Goal: Information Seeking & Learning: Find specific fact

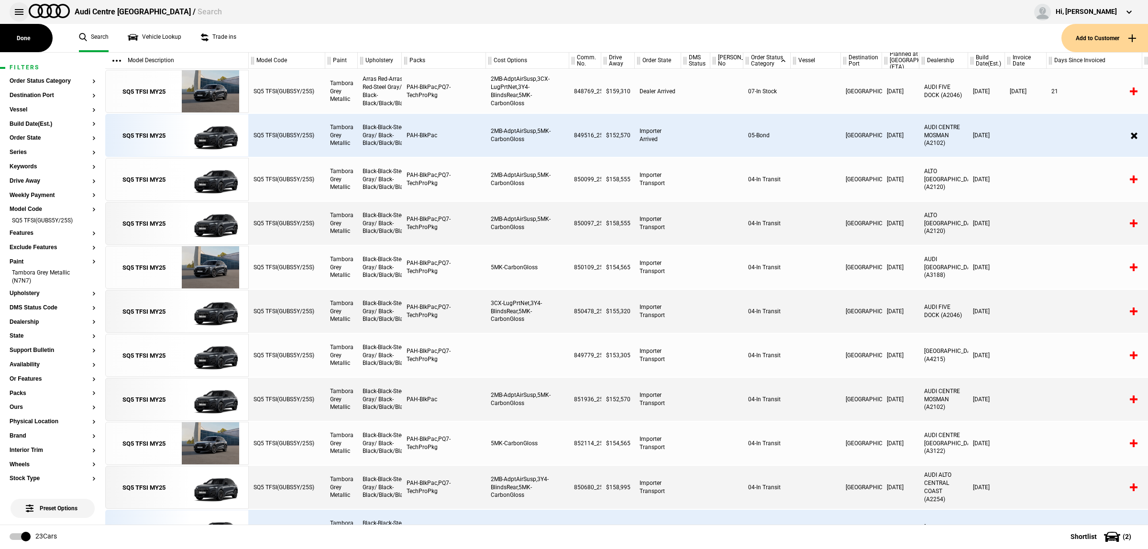
click at [18, 14] on button at bounding box center [19, 11] width 19 height 19
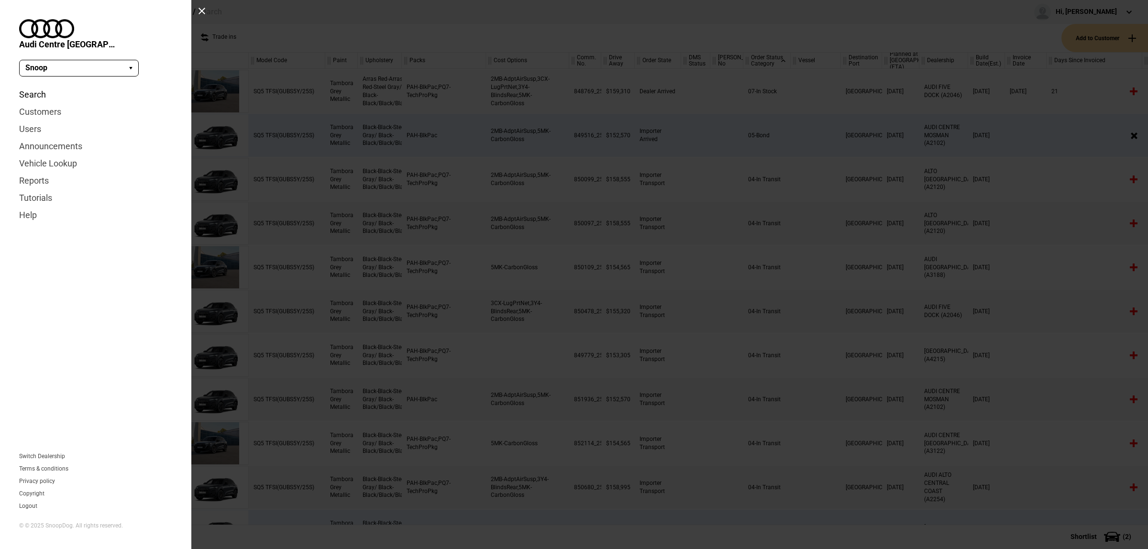
click at [34, 86] on link "Search" at bounding box center [95, 94] width 153 height 17
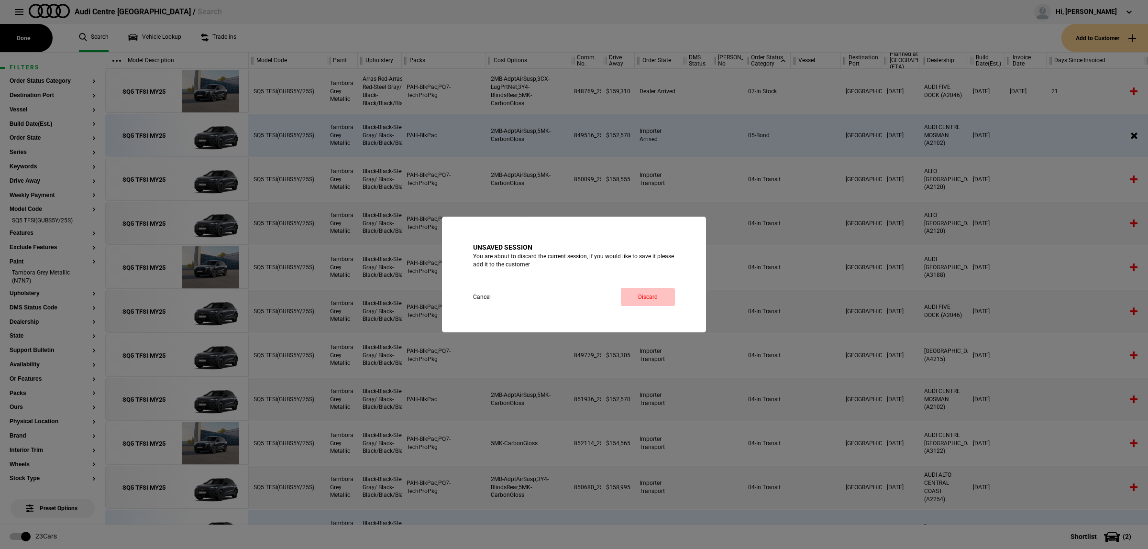
click at [654, 295] on link "Discard" at bounding box center [648, 297] width 54 height 18
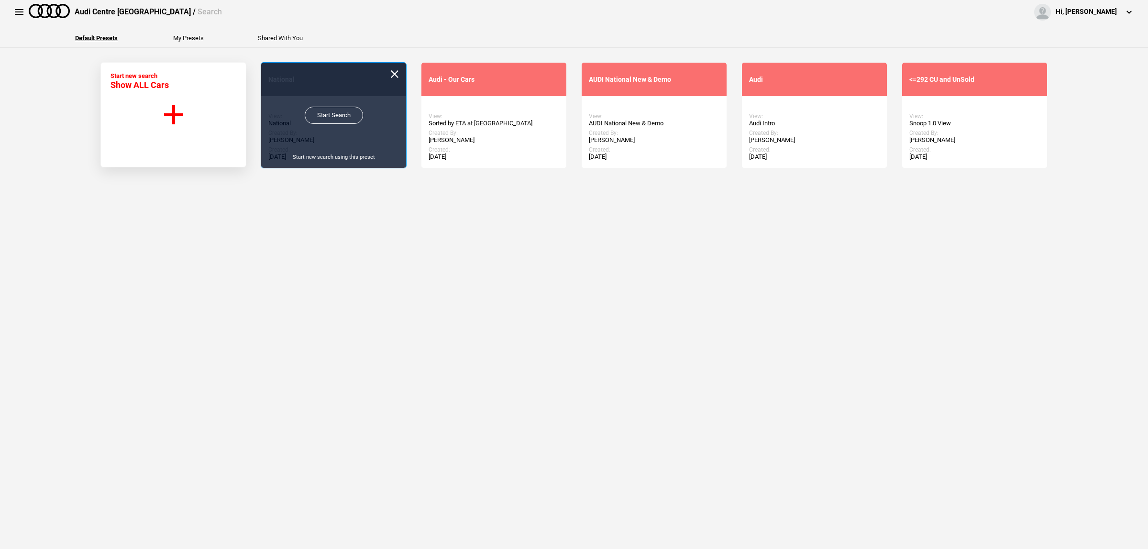
click at [328, 114] on link "Start Search" at bounding box center [334, 115] width 58 height 17
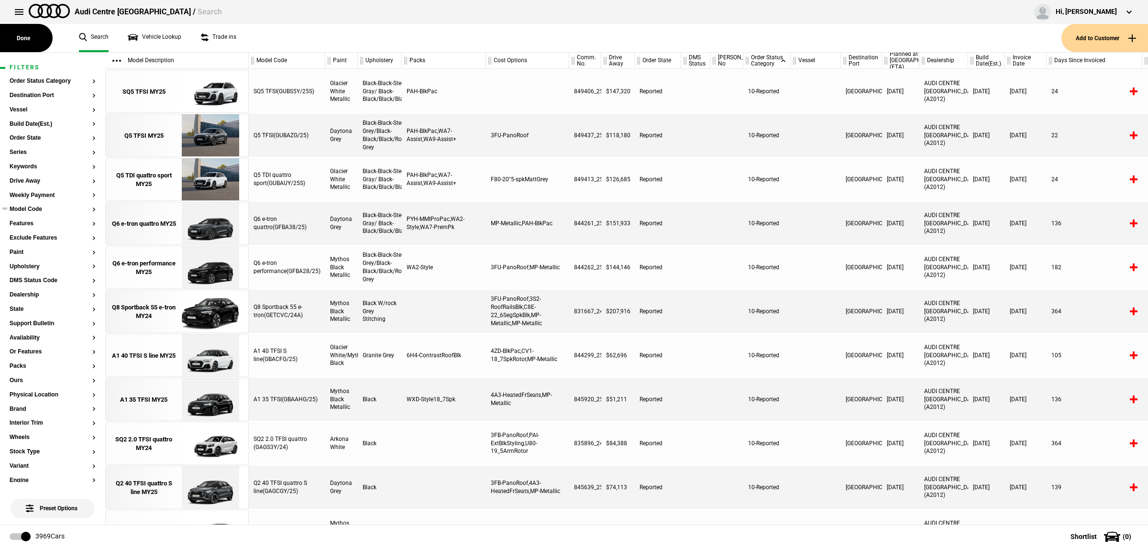
click at [42, 211] on button "Model Code" at bounding box center [53, 209] width 86 height 7
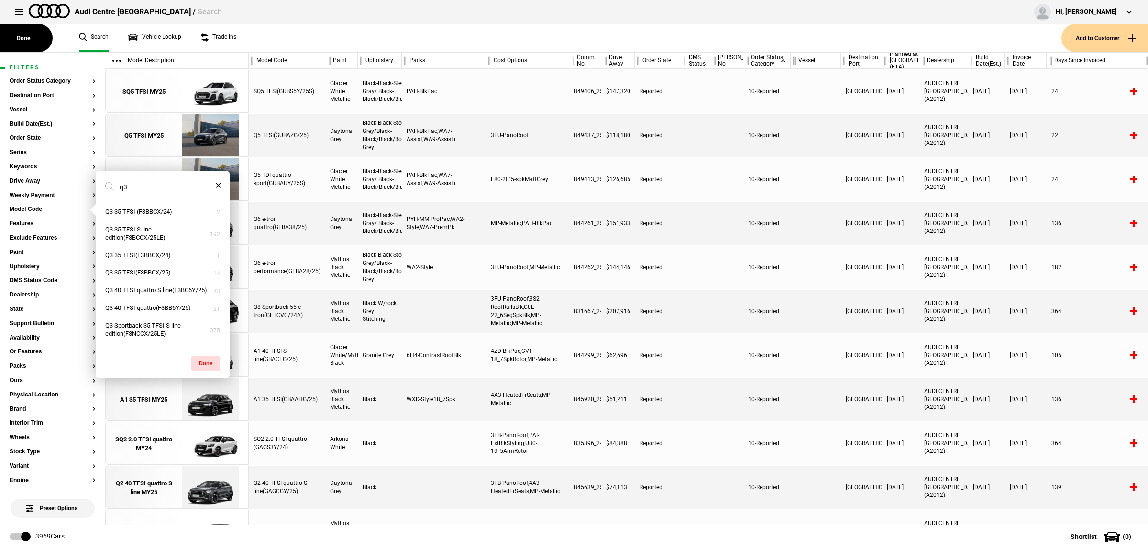
type input "q"
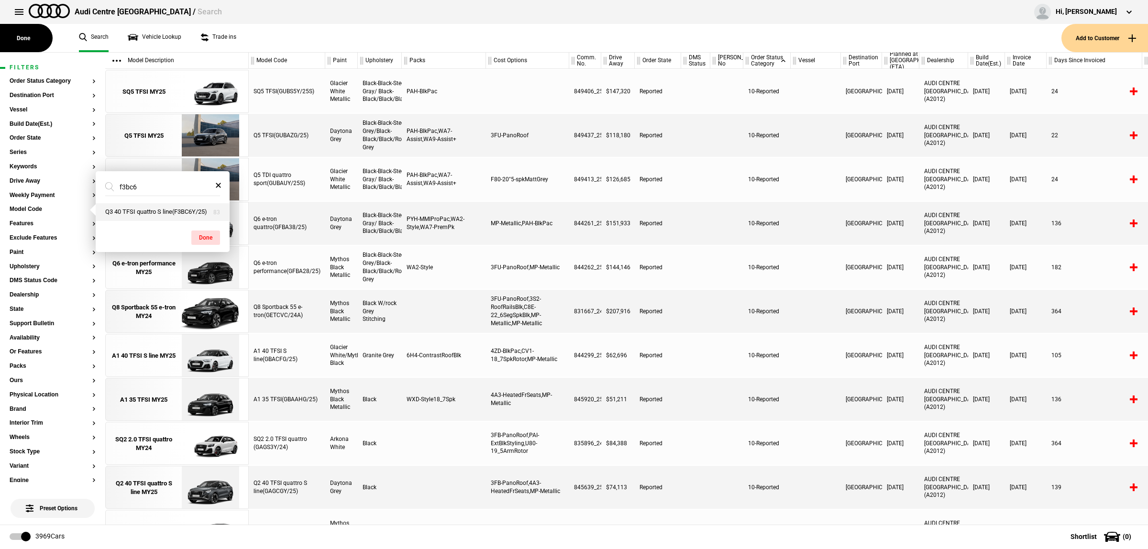
type input "f3bc6"
click at [134, 211] on button "Q3 40 TFSI quattro S line(F3BC6Y/25)" at bounding box center [163, 212] width 134 height 18
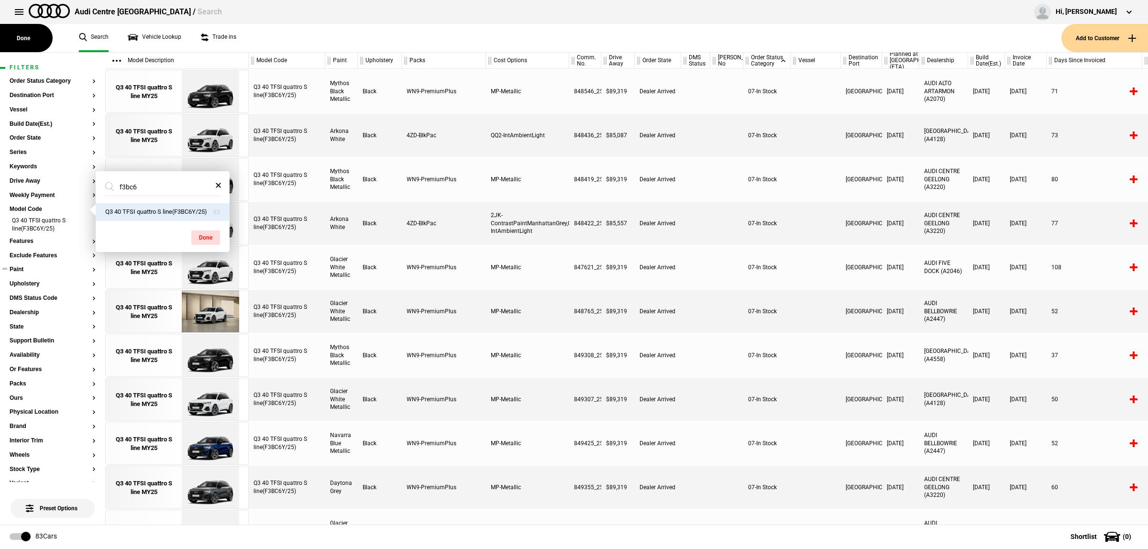
click at [30, 269] on button "Paint" at bounding box center [53, 269] width 86 height 7
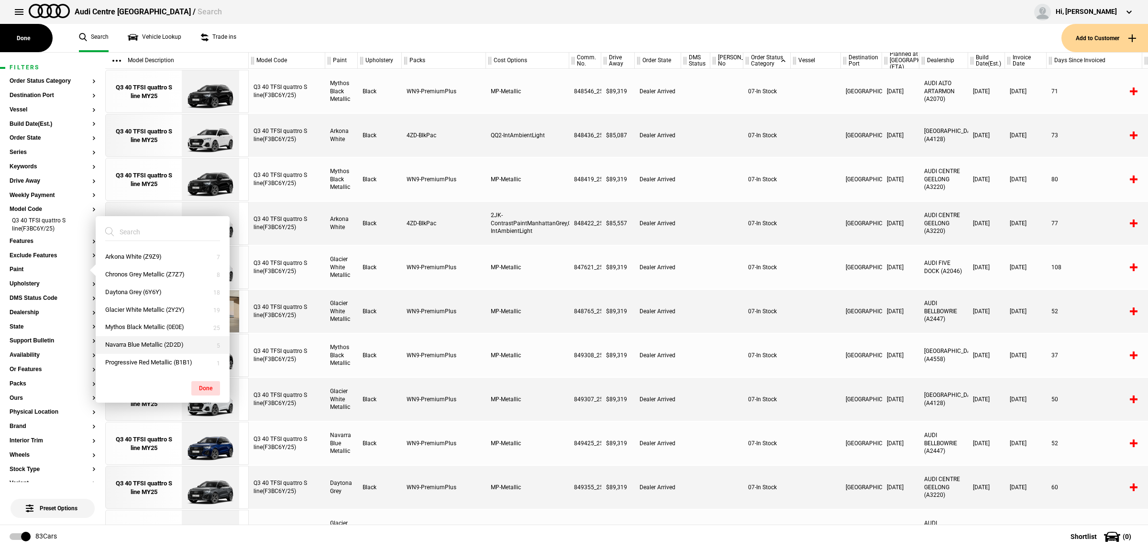
click at [160, 346] on button "Navarra Blue Metallic (2D2D)" at bounding box center [163, 345] width 134 height 18
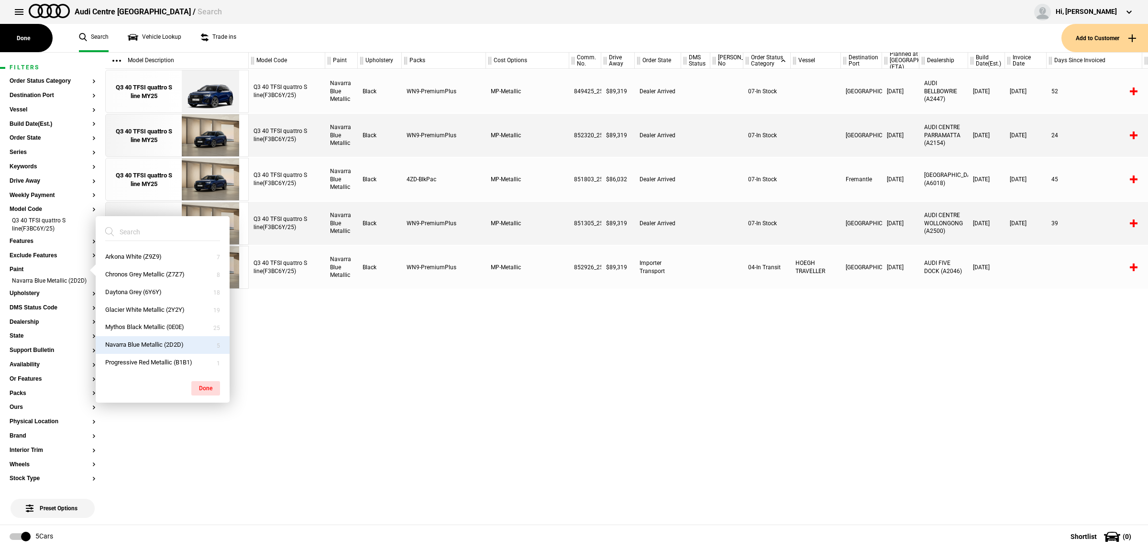
click at [631, 429] on div "Q3 40 TFSI quattro S line(F3BC6Y/25) Navarra Blue Metallic Black WN9-PremiumPlu…" at bounding box center [698, 297] width 899 height 456
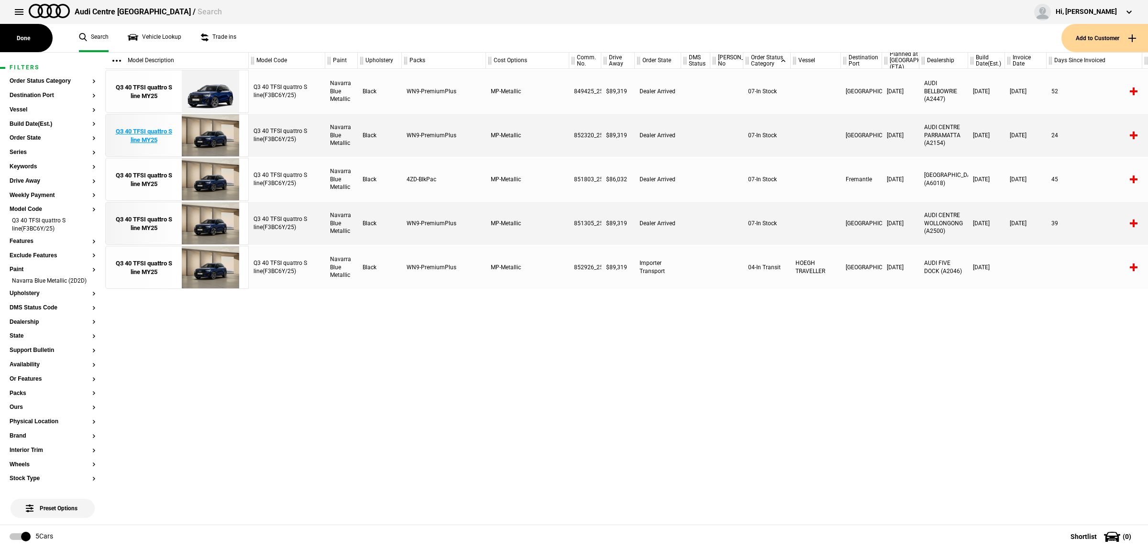
click at [216, 144] on img at bounding box center [210, 135] width 66 height 43
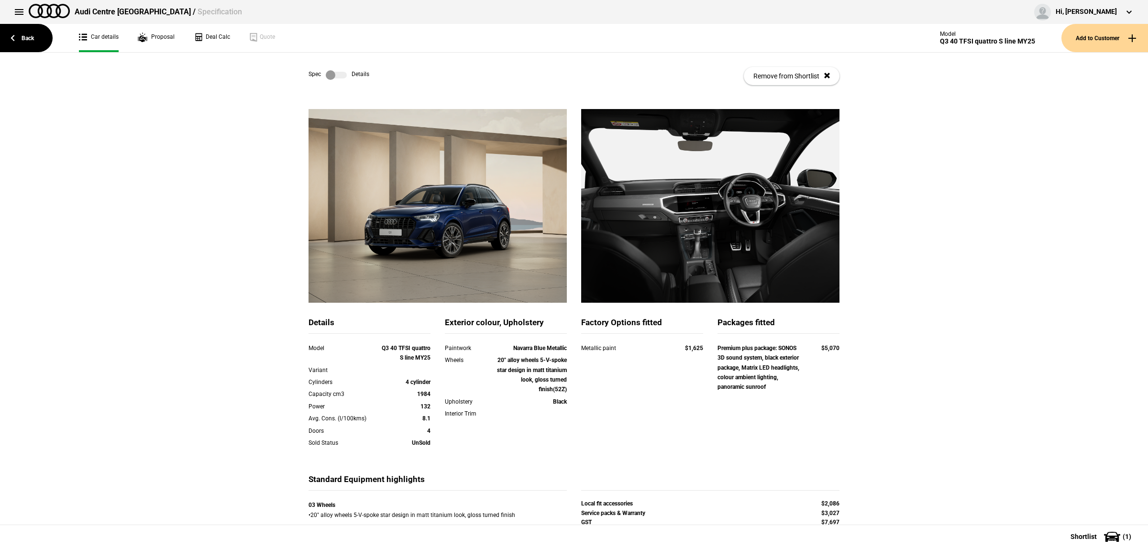
click at [331, 72] on label at bounding box center [336, 75] width 21 height 10
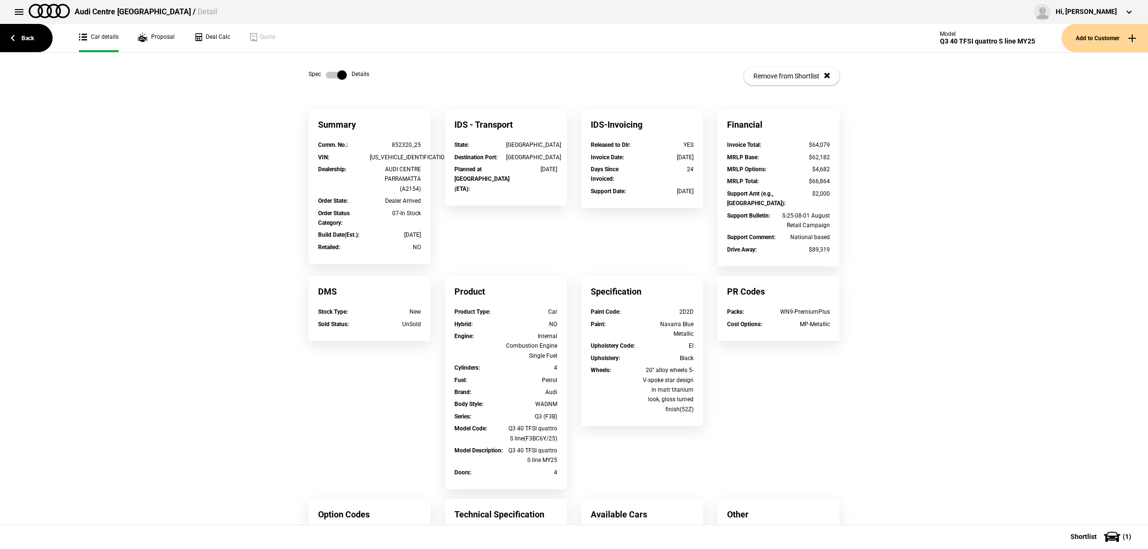
click at [331, 72] on label at bounding box center [336, 75] width 21 height 10
